Goal: Find specific page/section: Find specific page/section

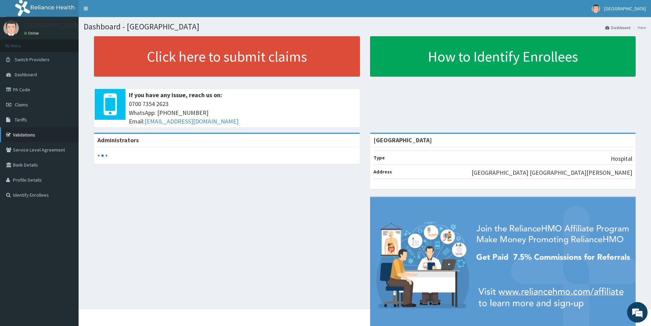
click at [24, 133] on link "Validations" at bounding box center [39, 134] width 79 height 15
click at [22, 136] on link "Validations" at bounding box center [39, 134] width 79 height 15
